Goal: Use online tool/utility

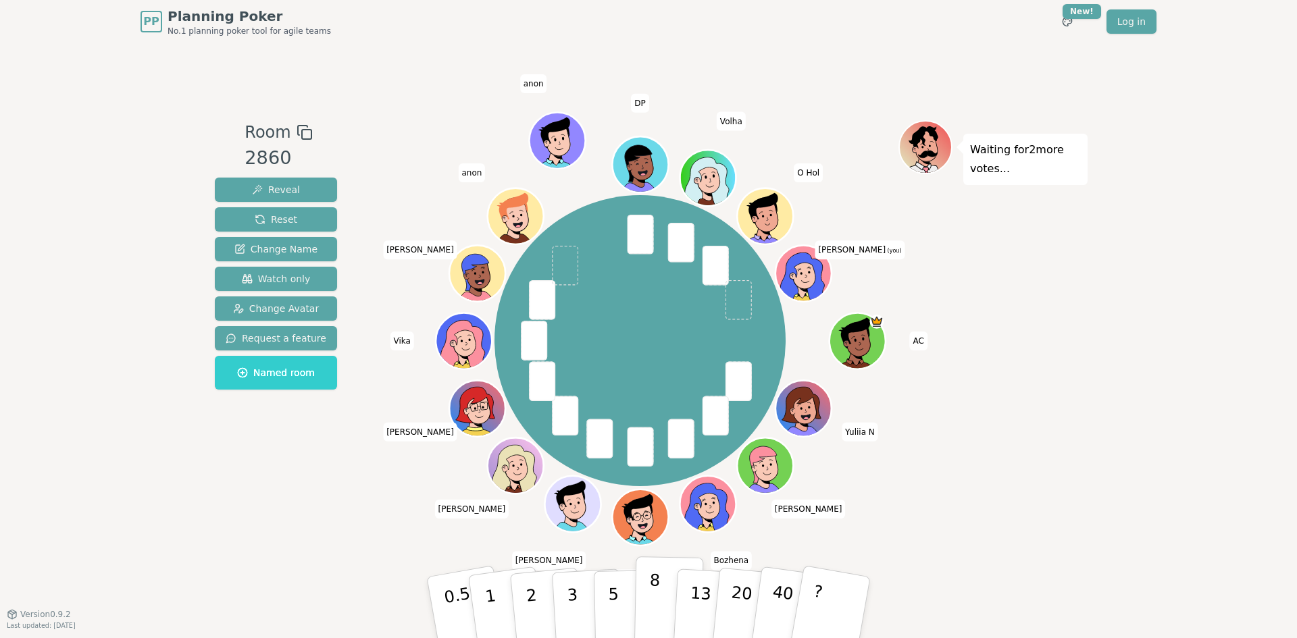
click at [653, 605] on p "8" at bounding box center [653, 607] width 11 height 73
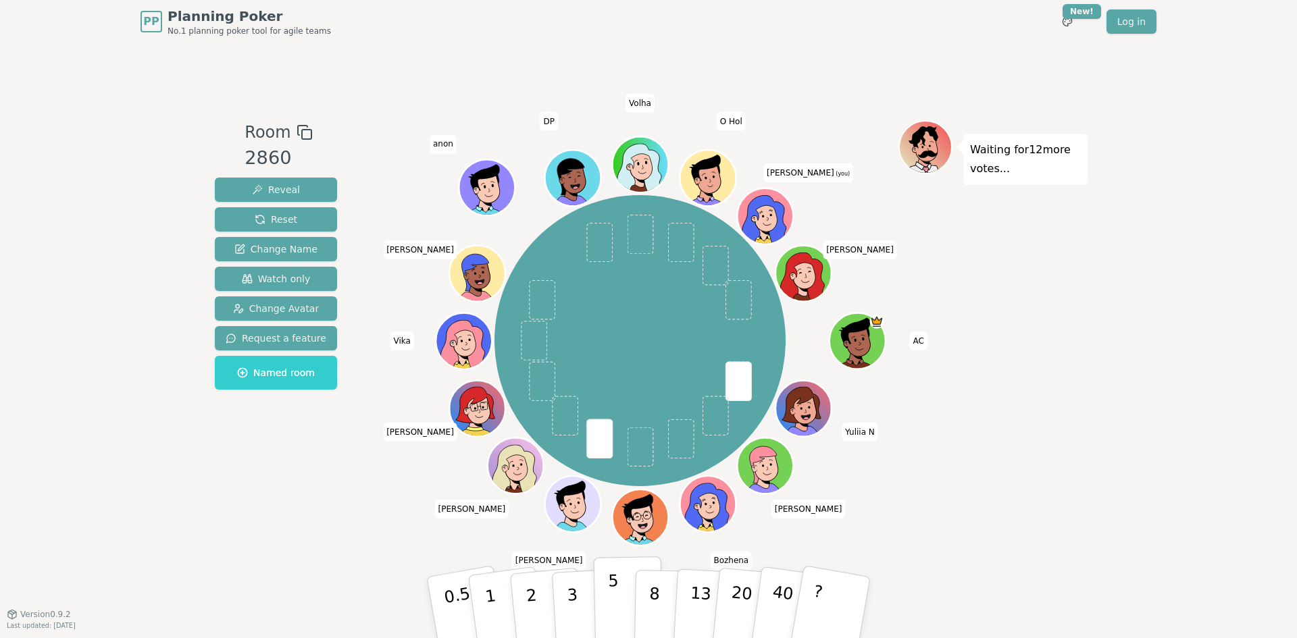
click at [615, 608] on p "5" at bounding box center [613, 607] width 11 height 73
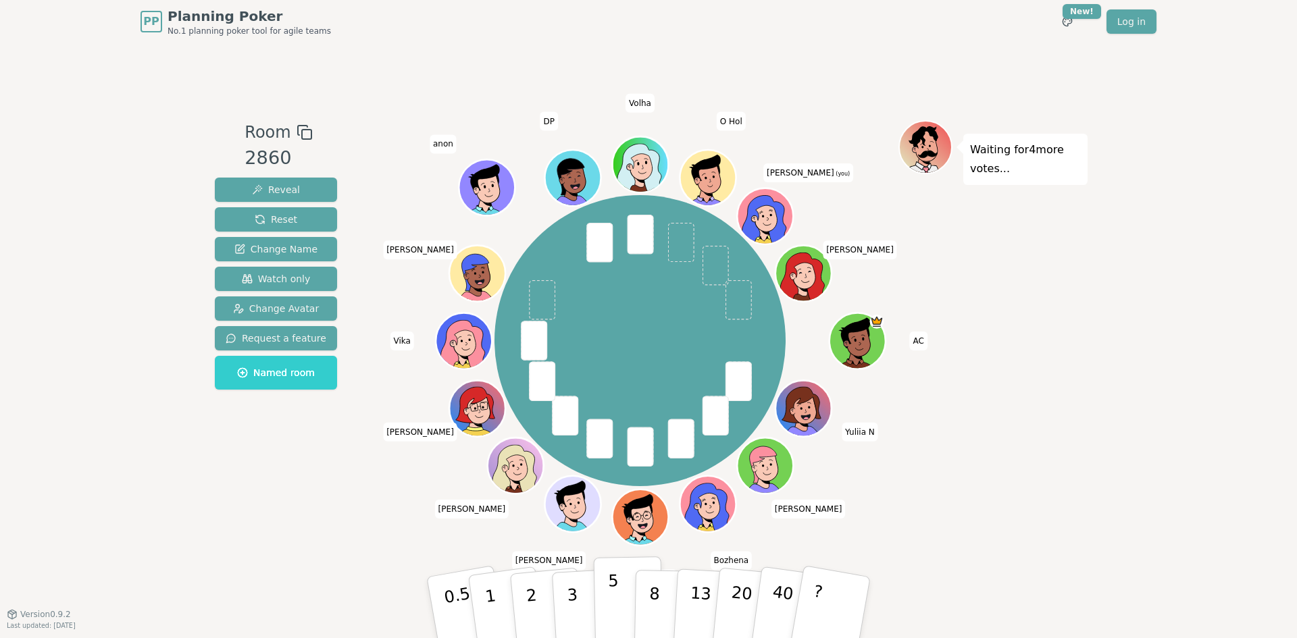
click at [610, 601] on p "5" at bounding box center [613, 607] width 11 height 73
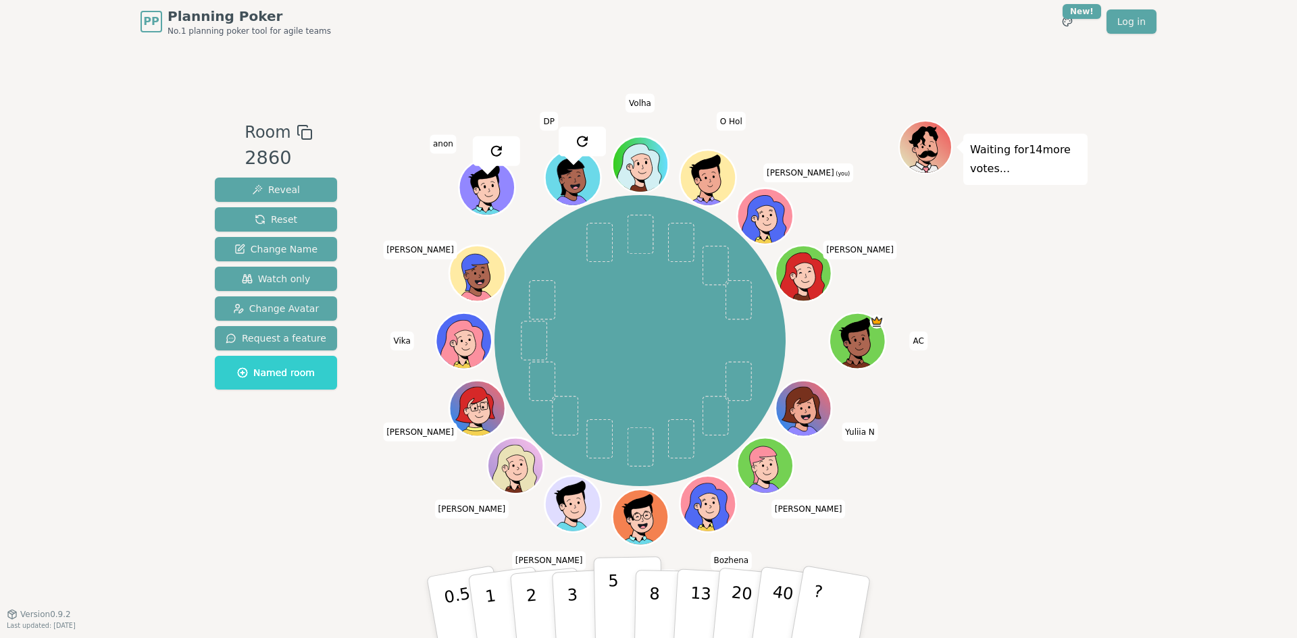
click at [619, 598] on button "5" at bounding box center [629, 607] width 70 height 103
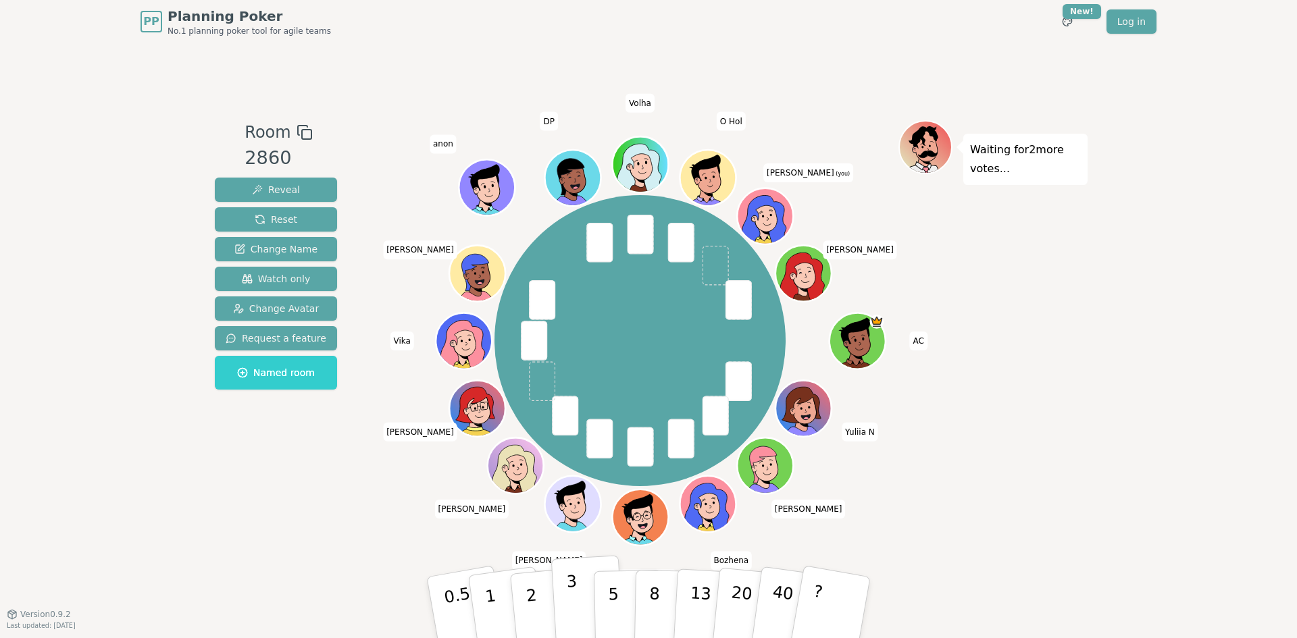
click at [579, 601] on button "3" at bounding box center [588, 607] width 74 height 105
click at [610, 601] on p "5" at bounding box center [613, 607] width 11 height 73
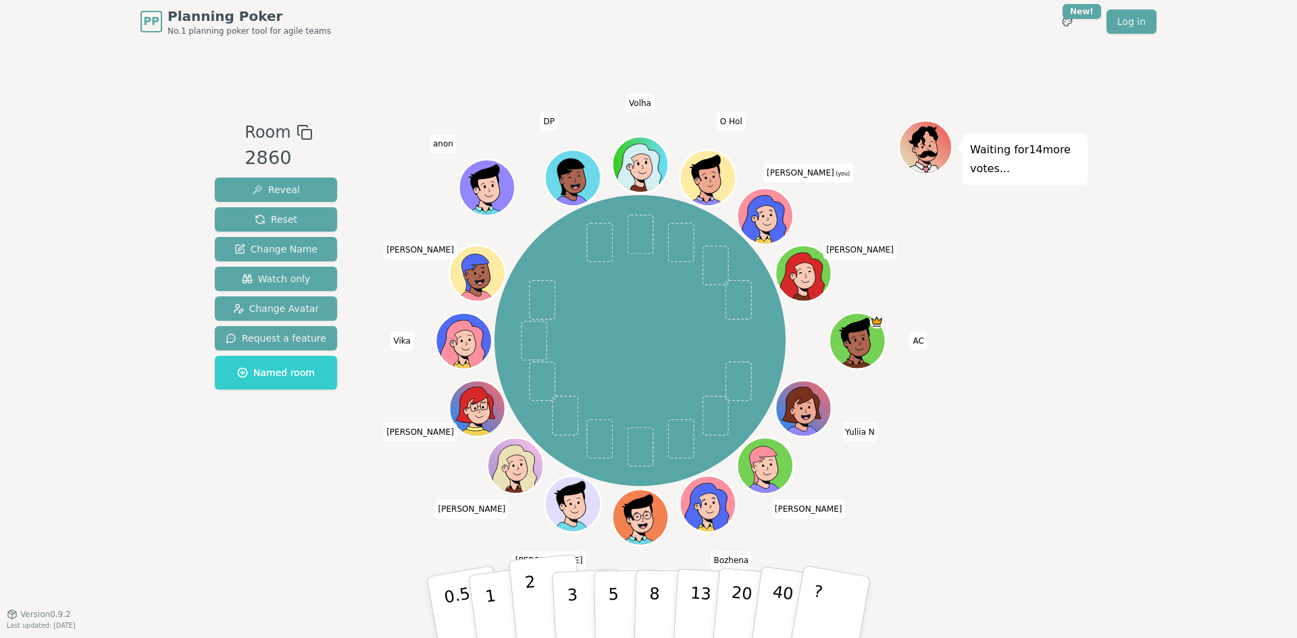
click at [531, 597] on p "2" at bounding box center [533, 610] width 18 height 74
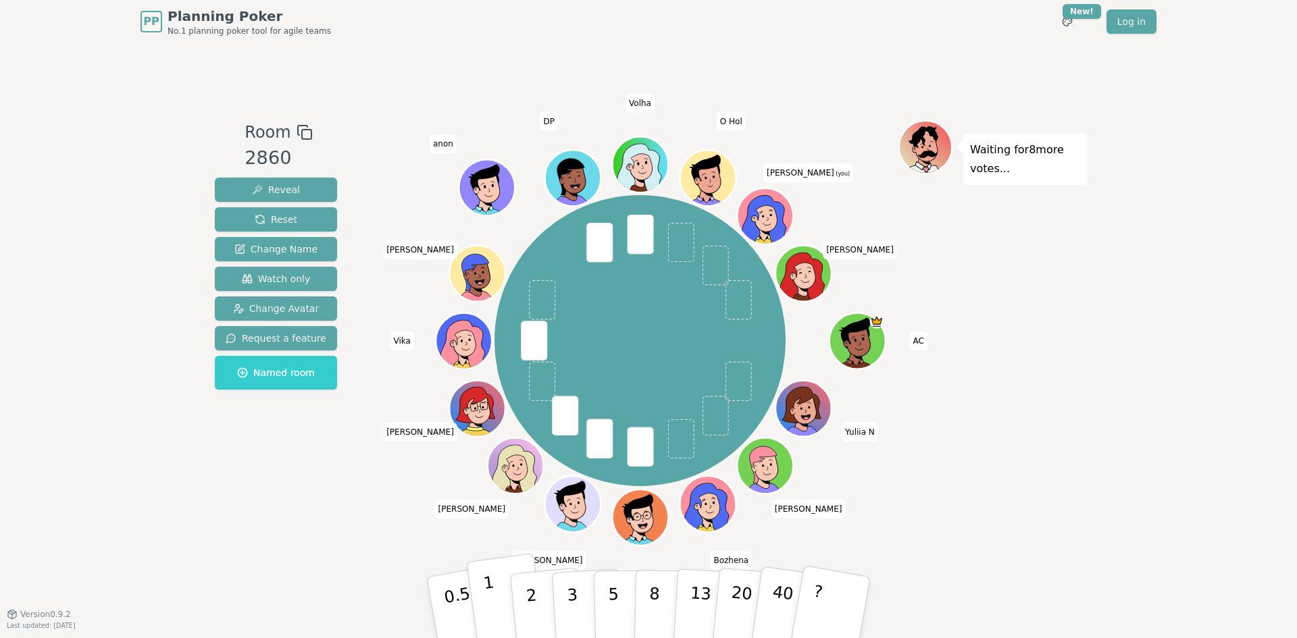
click at [504, 615] on button "1" at bounding box center [506, 607] width 80 height 109
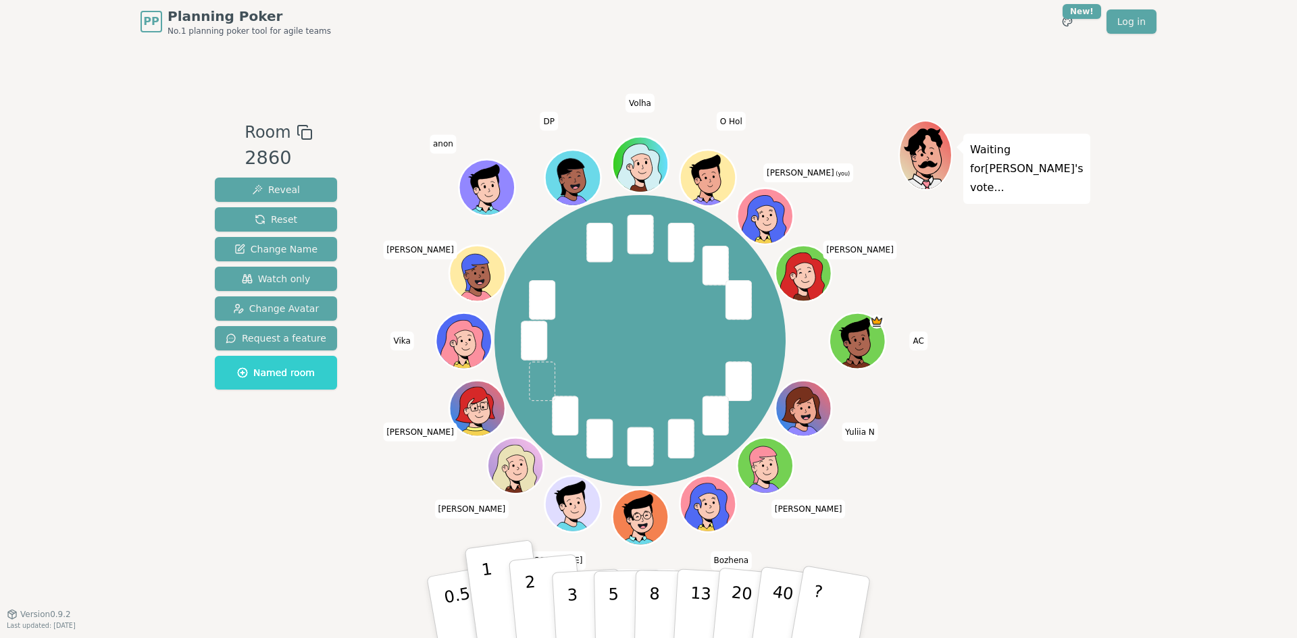
click at [538, 600] on button "2" at bounding box center [546, 607] width 77 height 107
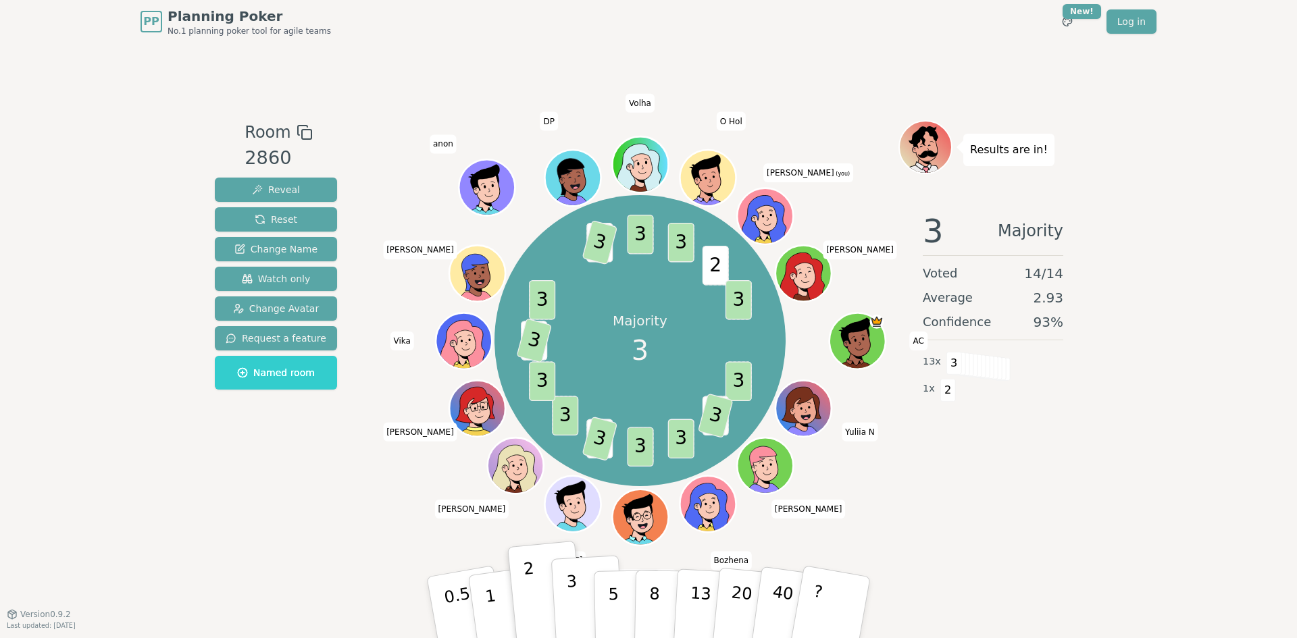
click at [577, 594] on button "3" at bounding box center [588, 607] width 74 height 105
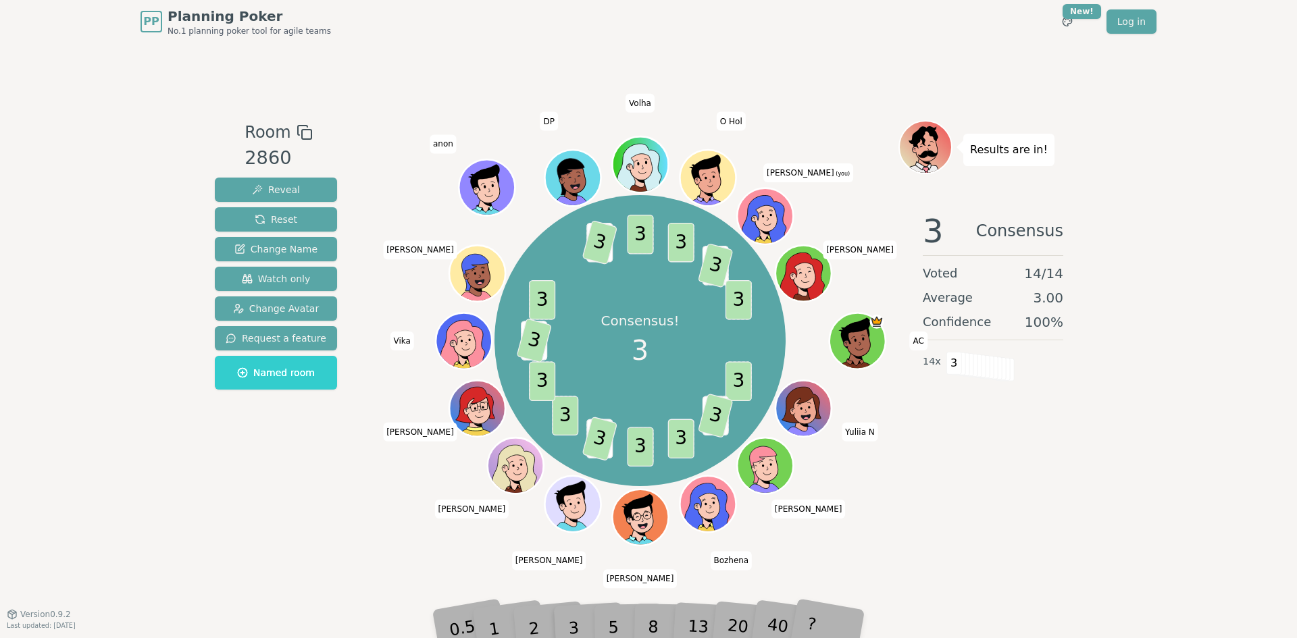
click at [964, 488] on div "Results are in! 3 Consensus Voted 14 / 14 Average 3.00 Confidence 100 % 14 x 3" at bounding box center [992, 328] width 189 height 417
